Goal: Information Seeking & Learning: Learn about a topic

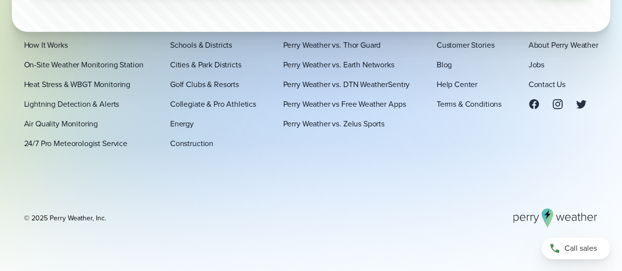
scroll to position [3261, 0]
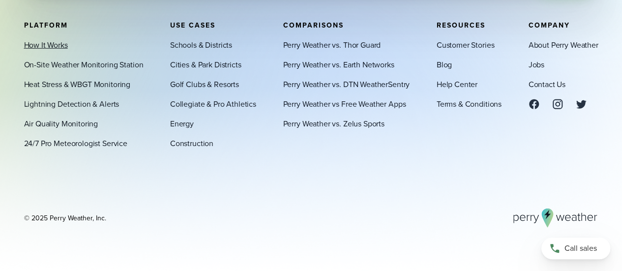
click at [51, 45] on link "How It Works" at bounding box center [46, 45] width 44 height 12
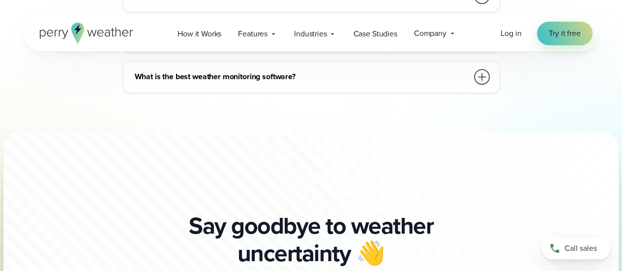
scroll to position [2624, 0]
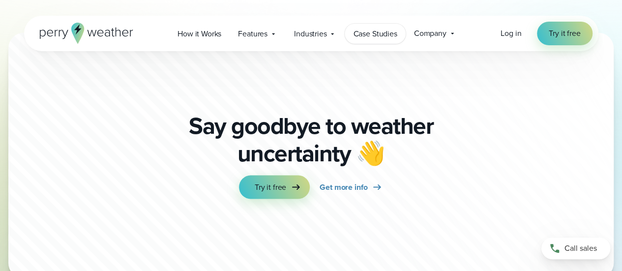
click at [376, 32] on span "Case Studies" at bounding box center [375, 34] width 44 height 12
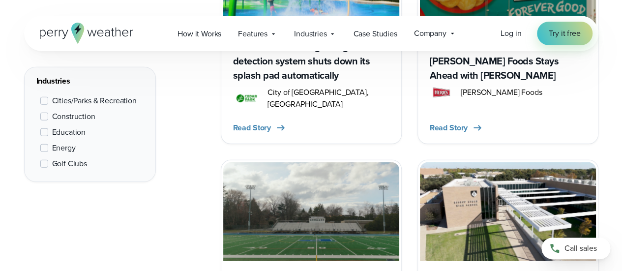
scroll to position [1574, 0]
